Goal: Communication & Community: Share content

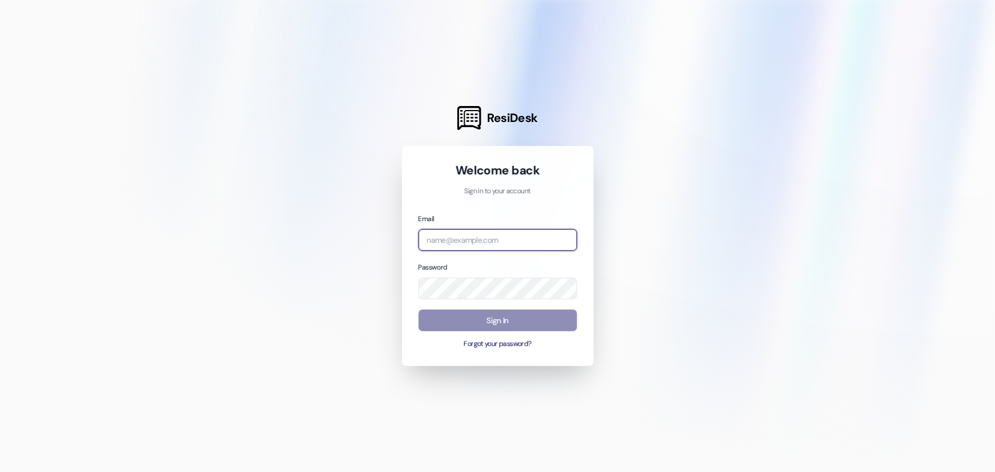
type input "leasing.nauvoohouse@redstoneresidential.com"
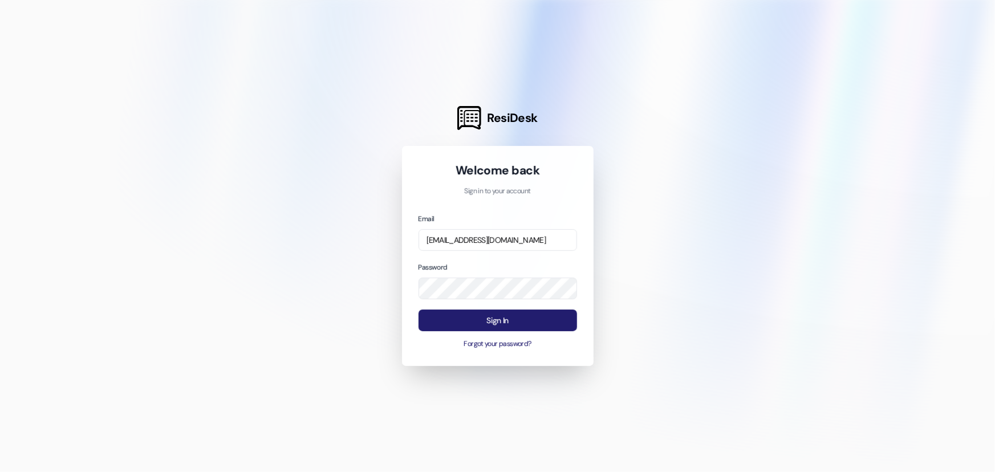
click at [444, 322] on button "Sign In" at bounding box center [498, 321] width 159 height 22
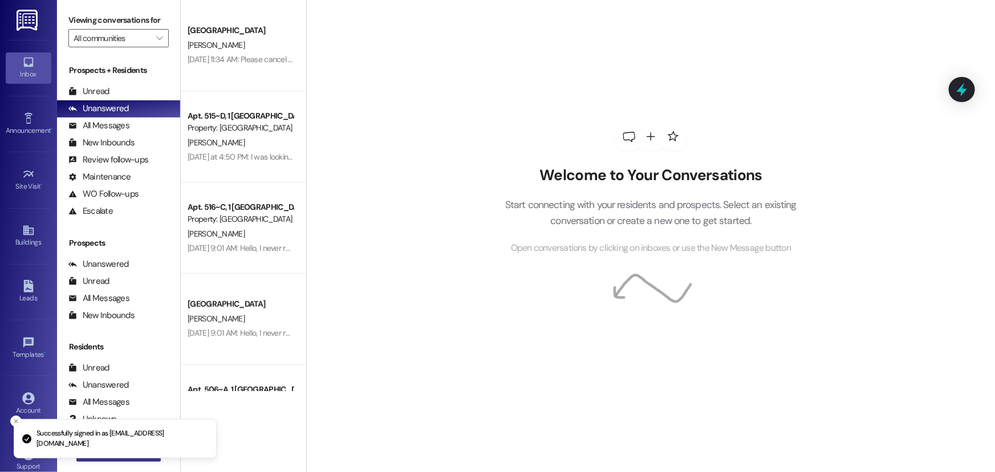
click at [117, 460] on button " New Message" at bounding box center [118, 453] width 84 height 18
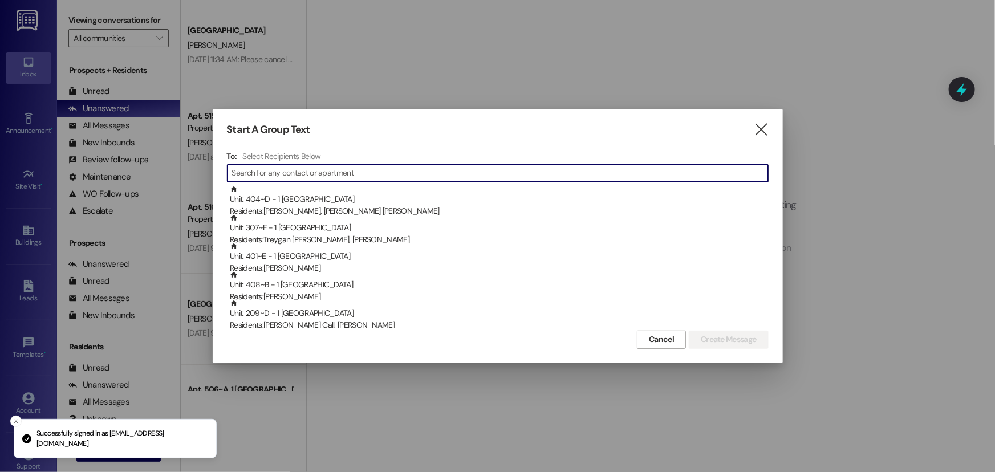
click at [297, 177] on input at bounding box center [500, 173] width 536 height 16
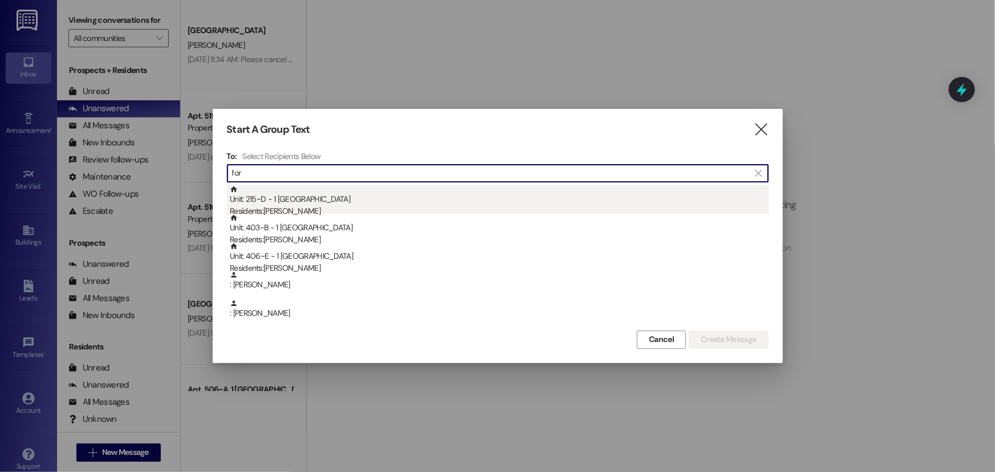
type input "for"
click at [300, 195] on div "Unit: 215~D - 1 Nauvoo House Residents: Noah Forero" at bounding box center [499, 201] width 539 height 33
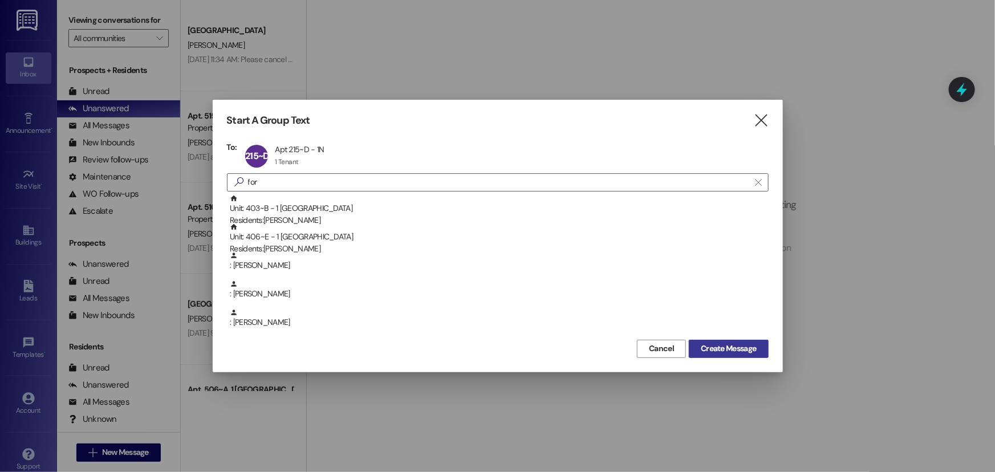
click at [707, 344] on span "Create Message" at bounding box center [728, 349] width 55 height 12
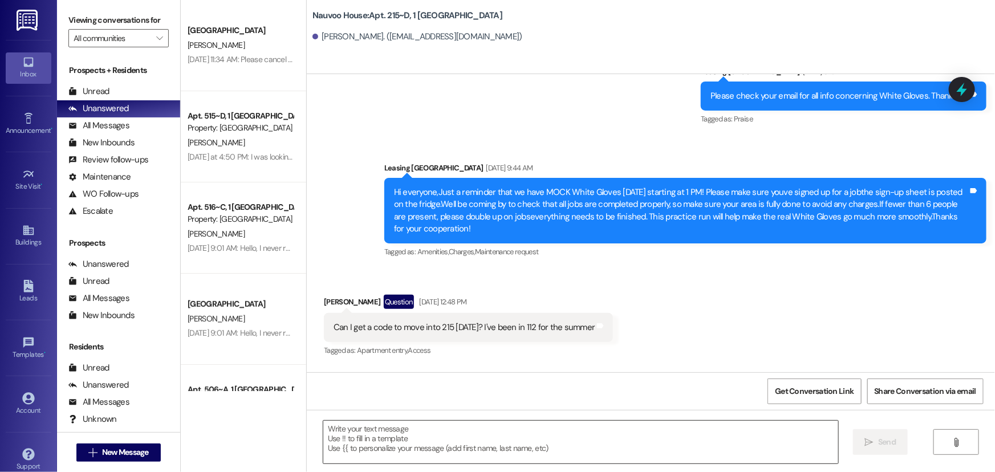
scroll to position [5669, 0]
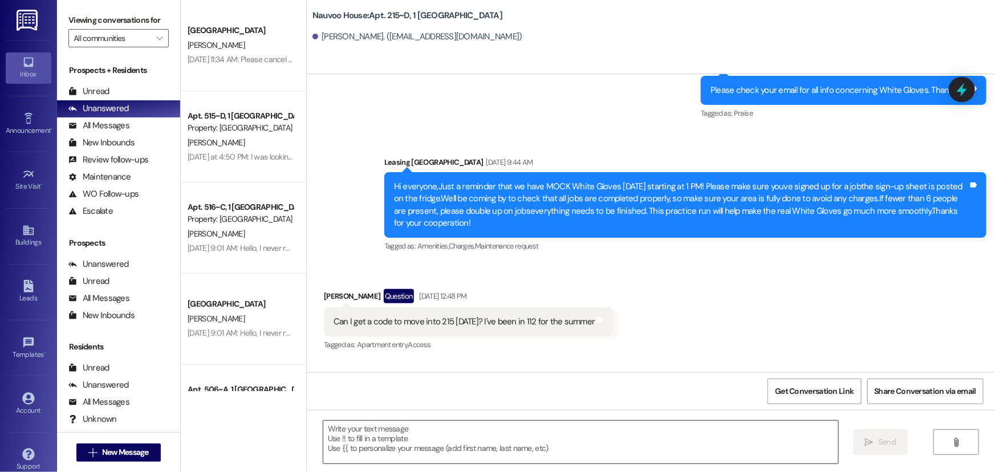
click at [346, 445] on textarea at bounding box center [580, 442] width 515 height 43
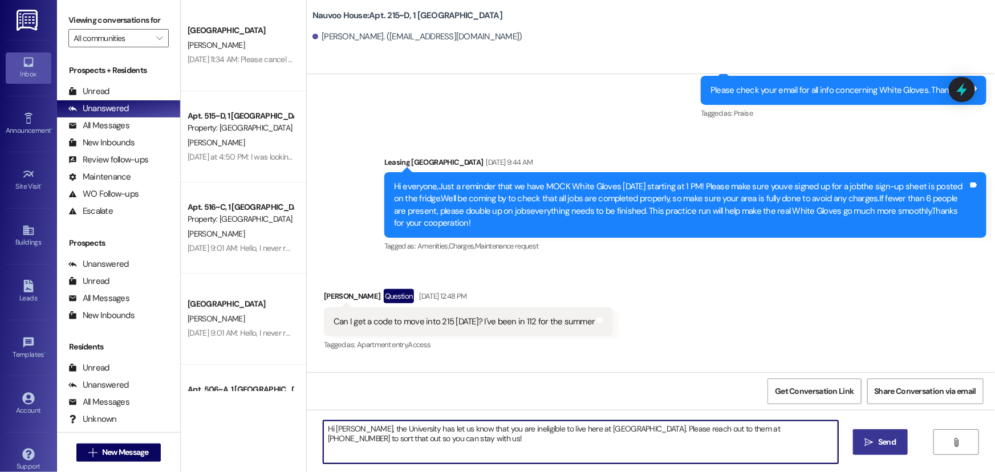
type textarea "Hi Noah, the University has let us know that you are ineligible to live here at…"
click at [880, 437] on span "Send" at bounding box center [887, 442] width 18 height 12
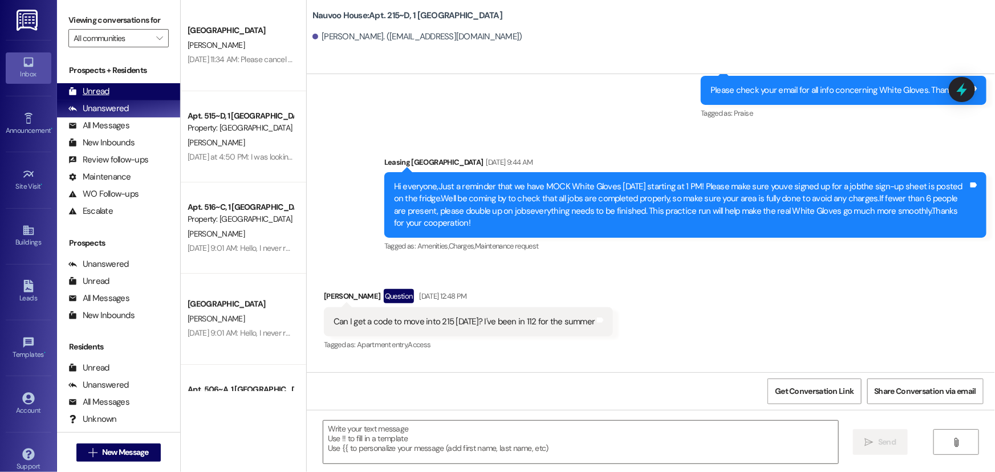
click at [127, 91] on div "Unread (0)" at bounding box center [118, 91] width 123 height 17
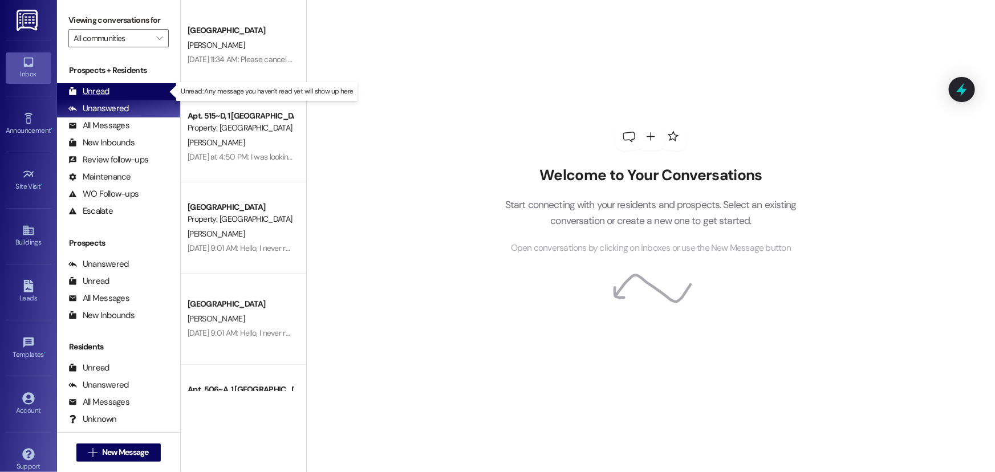
click at [120, 95] on div "Unread (0)" at bounding box center [118, 91] width 123 height 17
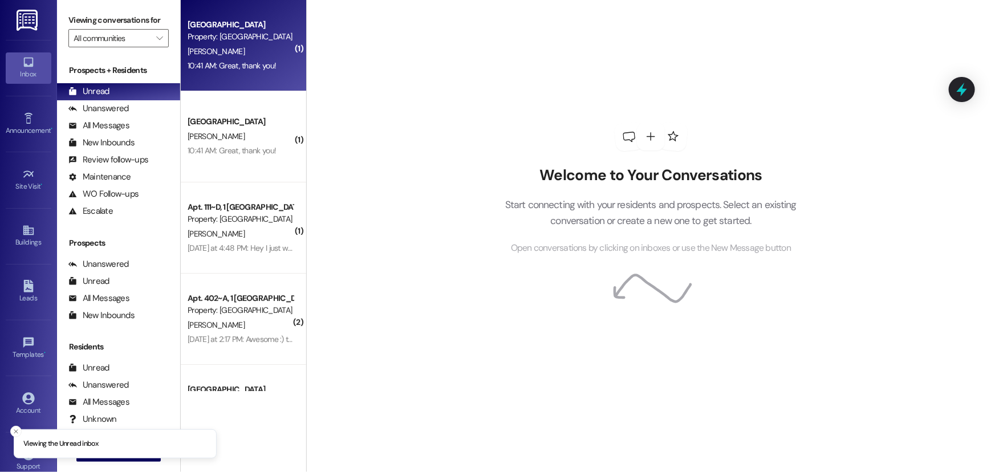
click at [213, 56] on div "[PERSON_NAME]" at bounding box center [240, 51] width 108 height 14
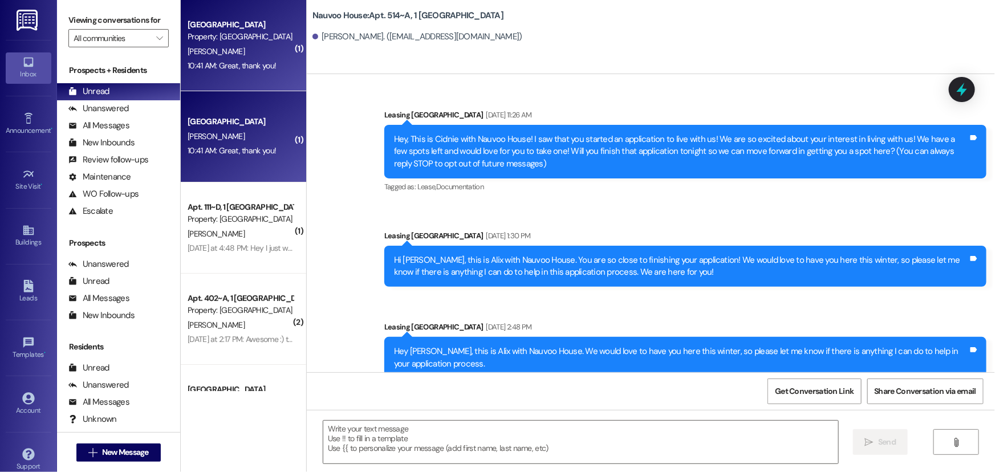
scroll to position [14828, 0]
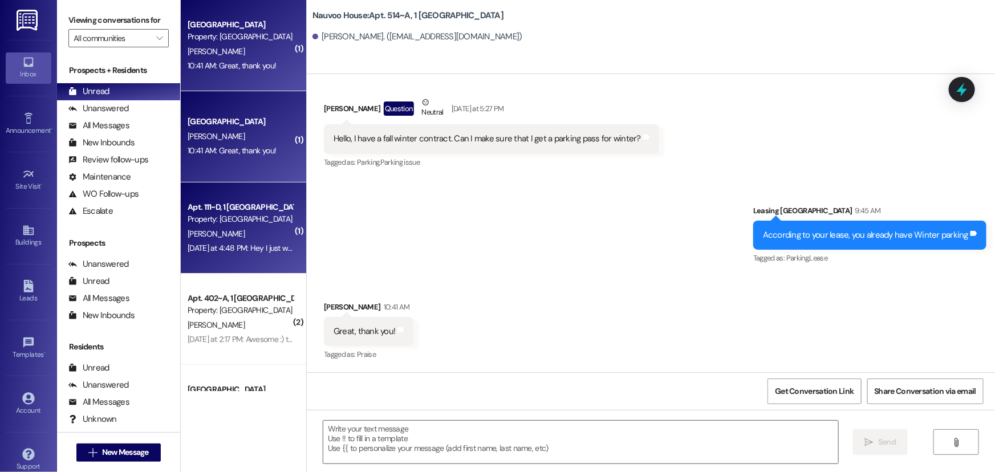
click at [208, 205] on div "Apt. 111~D, 1 [GEOGRAPHIC_DATA]" at bounding box center [240, 207] width 105 height 12
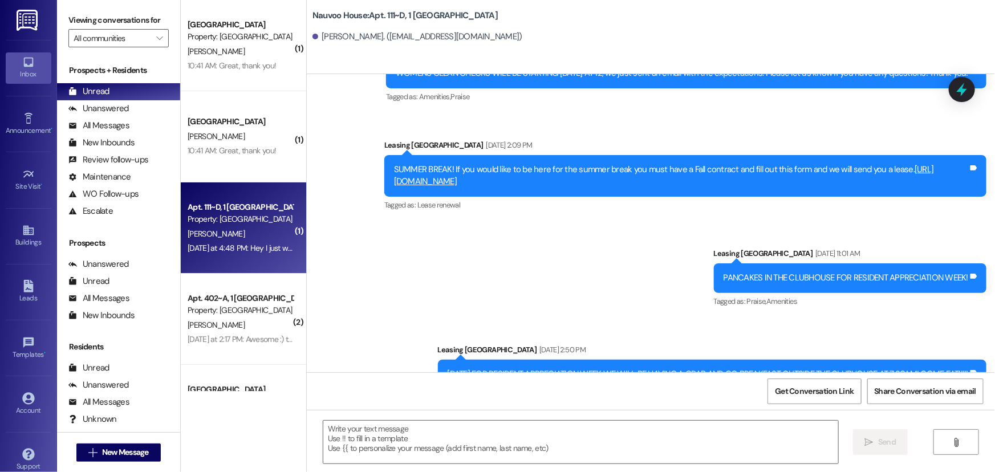
scroll to position [18703, 0]
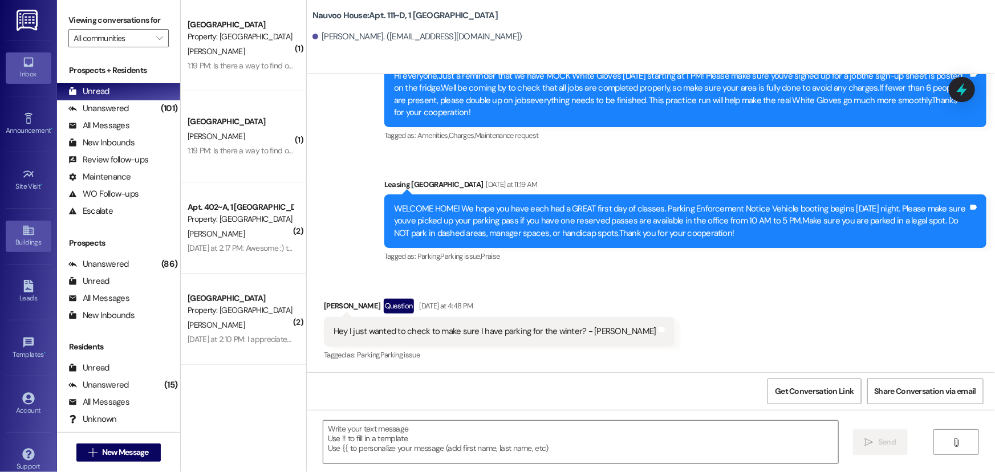
click at [29, 235] on icon at bounding box center [28, 230] width 13 height 13
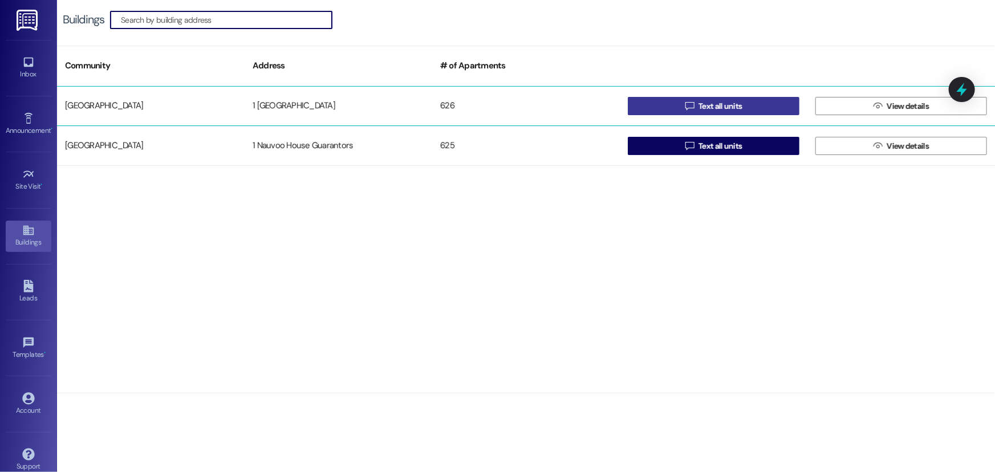
click at [639, 105] on button " Text all units" at bounding box center [714, 106] width 172 height 18
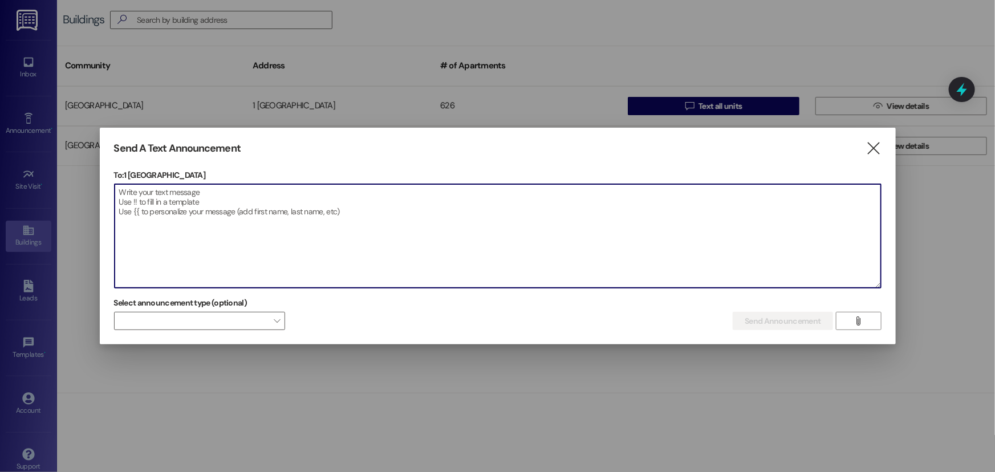
click at [180, 201] on textarea at bounding box center [498, 236] width 766 height 104
paste textarea "Hey everyone, We’re hosting Bingo Night [DATE] at 6 PM at the [GEOGRAPHIC_DATA]…"
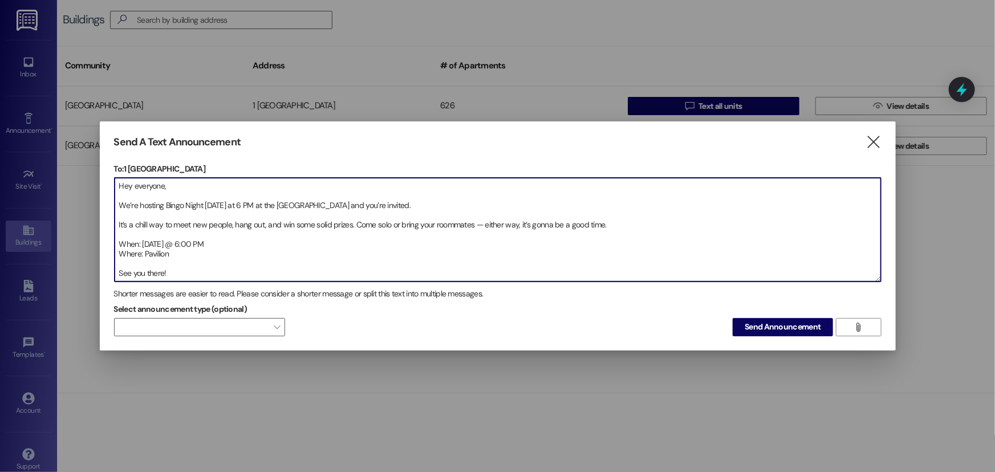
click at [374, 207] on textarea "Hey everyone, We’re hosting Bingo Night [DATE] at 6 PM at the [GEOGRAPHIC_DATA]…" at bounding box center [498, 230] width 766 height 104
drag, startPoint x: 331, startPoint y: 219, endPoint x: 318, endPoint y: 221, distance: 13.2
click at [318, 221] on textarea "Hey everyone, We’re hosting Bingo Night [DATE] at 6 PM at the [GEOGRAPHIC_DATA]…" at bounding box center [498, 230] width 766 height 104
click at [331, 229] on textarea "Hey everyone, We’re hosting Bingo Night [DATE] at 6 PM at the [GEOGRAPHIC_DATA]…" at bounding box center [498, 230] width 766 height 104
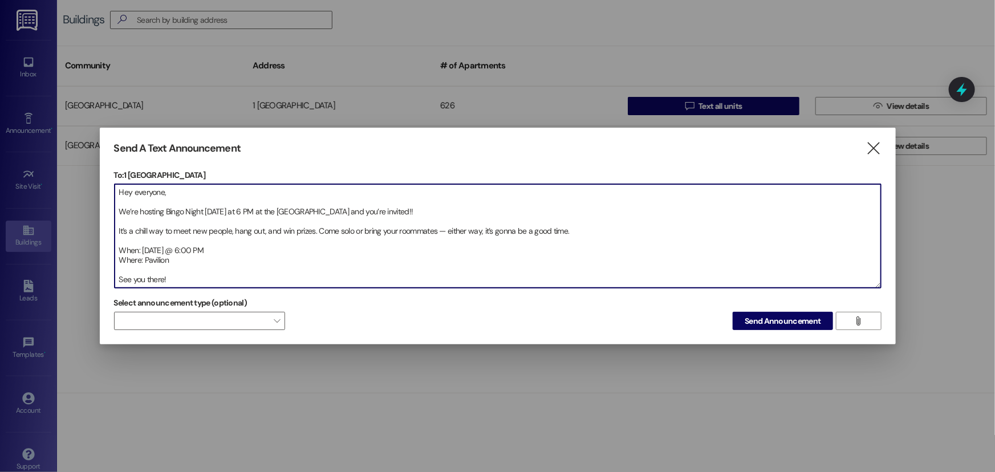
drag, startPoint x: 314, startPoint y: 230, endPoint x: 116, endPoint y: 229, distance: 197.3
click at [116, 229] on textarea "Hey everyone, We’re hosting Bingo Night [DATE] at 6 PM at the [GEOGRAPHIC_DATA]…" at bounding box center [498, 236] width 766 height 104
click at [460, 233] on textarea "Hey everyone, We’re hosting Bingo Night [DATE] at 6 PM at the [GEOGRAPHIC_DATA]…" at bounding box center [498, 236] width 766 height 104
click at [464, 232] on textarea "Hey everyone, We’re hosting Bingo Night [DATE] at 6 PM at the [GEOGRAPHIC_DATA]…" at bounding box center [498, 236] width 766 height 104
click at [465, 232] on textarea "Hey everyone, We’re hosting Bingo Night [DATE] at 6 PM at the [GEOGRAPHIC_DATA]…" at bounding box center [498, 236] width 766 height 104
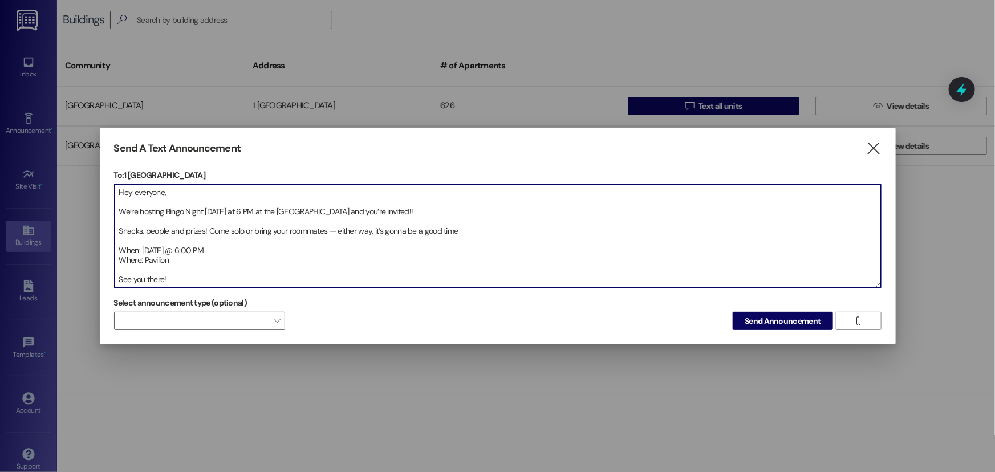
drag, startPoint x: 202, startPoint y: 205, endPoint x: 194, endPoint y: 208, distance: 9.0
click at [194, 208] on textarea "Hey everyone, We’re hosting Bingo Night [DATE] at 6 PM at the [GEOGRAPHIC_DATA]…" at bounding box center [498, 236] width 766 height 104
click at [206, 212] on textarea "Hey everyone, We’re hosting Bingo Night [DATE] at 6 PM at the [GEOGRAPHIC_DATA]…" at bounding box center [498, 236] width 766 height 104
drag, startPoint x: 205, startPoint y: 212, endPoint x: 186, endPoint y: 211, distance: 19.4
click at [186, 211] on textarea "Hey everyone, We’re hosting Bingo Night [DATE] at 6 PM at the [GEOGRAPHIC_DATA]…" at bounding box center [498, 236] width 766 height 104
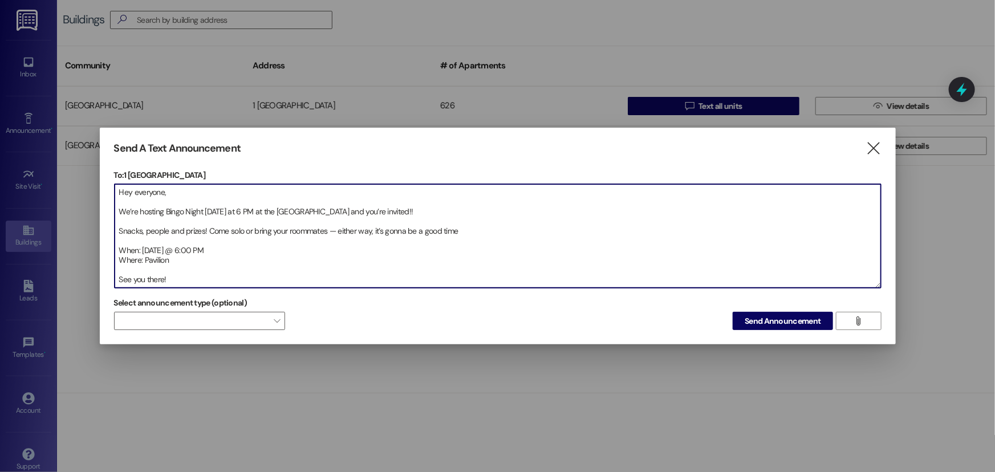
click at [200, 217] on textarea "Hey everyone, We’re hosting Bingo Night [DATE] at 6 PM at the [GEOGRAPHIC_DATA]…" at bounding box center [498, 236] width 766 height 104
drag, startPoint x: 203, startPoint y: 208, endPoint x: 171, endPoint y: 210, distance: 32.5
click at [171, 210] on textarea "Hey everyone, We’re hosting Bingo Night [DATE] at 6 PM at the [GEOGRAPHIC_DATA]…" at bounding box center [498, 236] width 766 height 104
click at [247, 210] on textarea "Hey everyone, We’re hosting BINGO NIGHT, [DATE] at 6 PM at the [GEOGRAPHIC_DATA…" at bounding box center [498, 236] width 766 height 104
drag, startPoint x: 209, startPoint y: 228, endPoint x: 326, endPoint y: 233, distance: 116.4
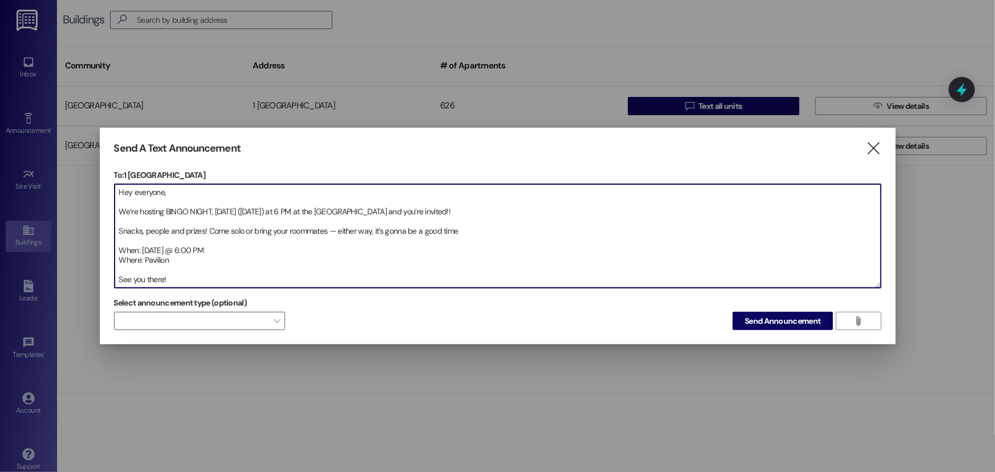
click at [326, 233] on textarea "Hey everyone, We’re hosting BINGO NIGHT, [DATE] ([DATE]) at 6 PM at the [GEOGRA…" at bounding box center [498, 236] width 766 height 104
drag, startPoint x: 358, startPoint y: 230, endPoint x: 310, endPoint y: 231, distance: 48.5
click at [310, 231] on textarea "Hey everyone, We’re hosting BINGO NIGHT, [DATE] ([DATE]) at 6 PM at the [GEOGRA…" at bounding box center [498, 236] width 766 height 104
type textarea "Hey everyone, We’re hosting BINGO NIGHT, [DATE] ([DATE]) at 6 PM at the [GEOGRA…"
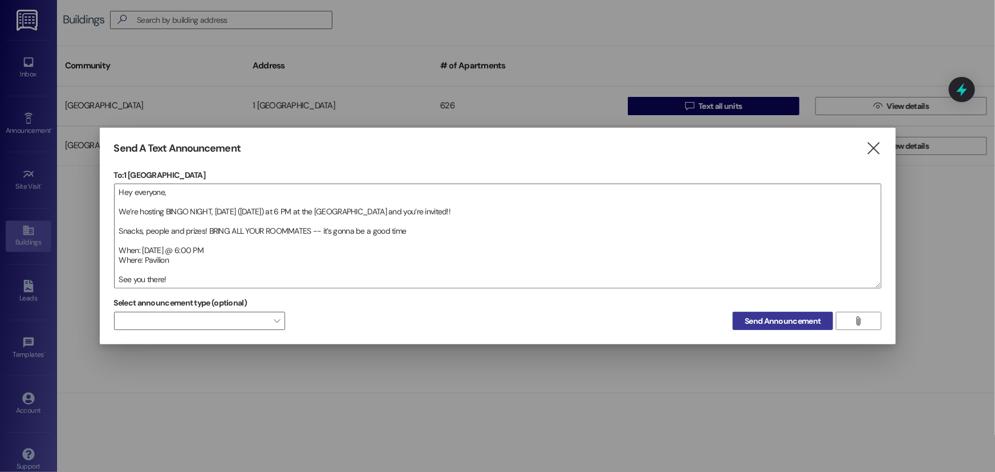
click at [742, 319] on button "Send Announcement" at bounding box center [783, 321] width 100 height 18
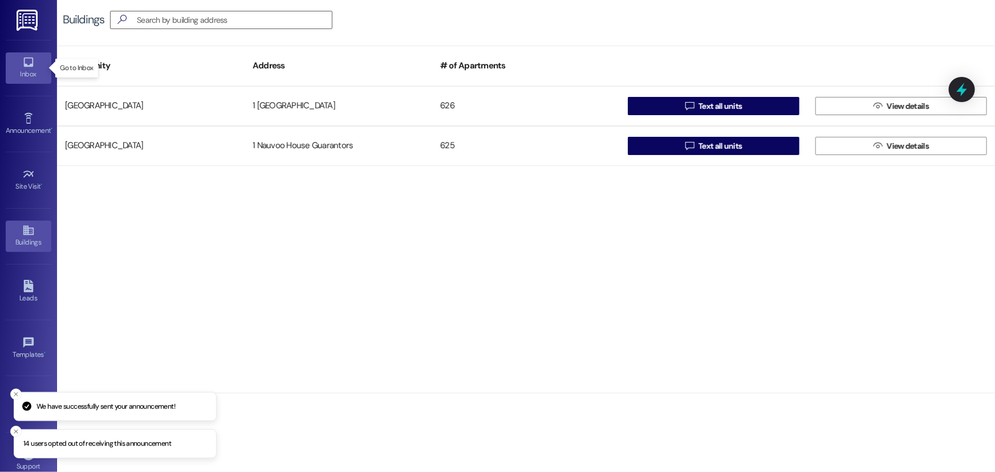
click at [26, 71] on div "Inbox" at bounding box center [28, 73] width 57 height 11
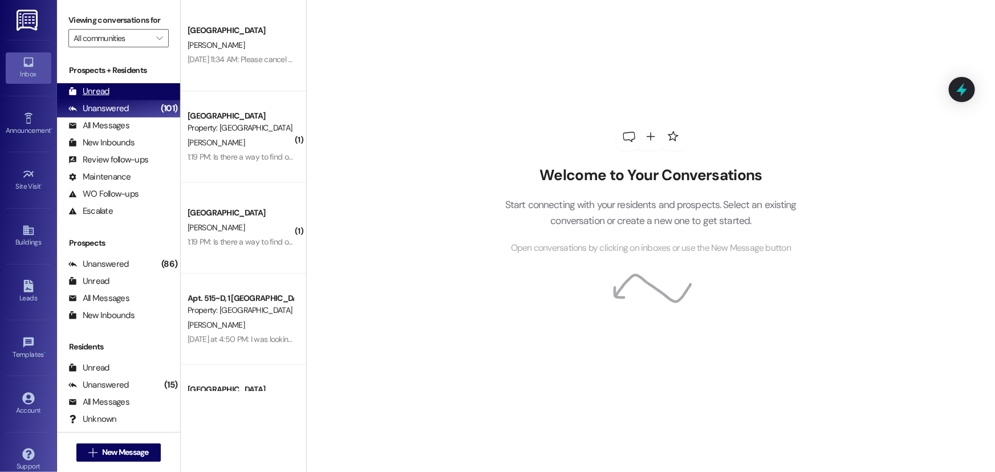
click at [94, 88] on div "Unread" at bounding box center [88, 92] width 41 height 12
